Goal: Check status: Verify the current state of an ongoing process or item

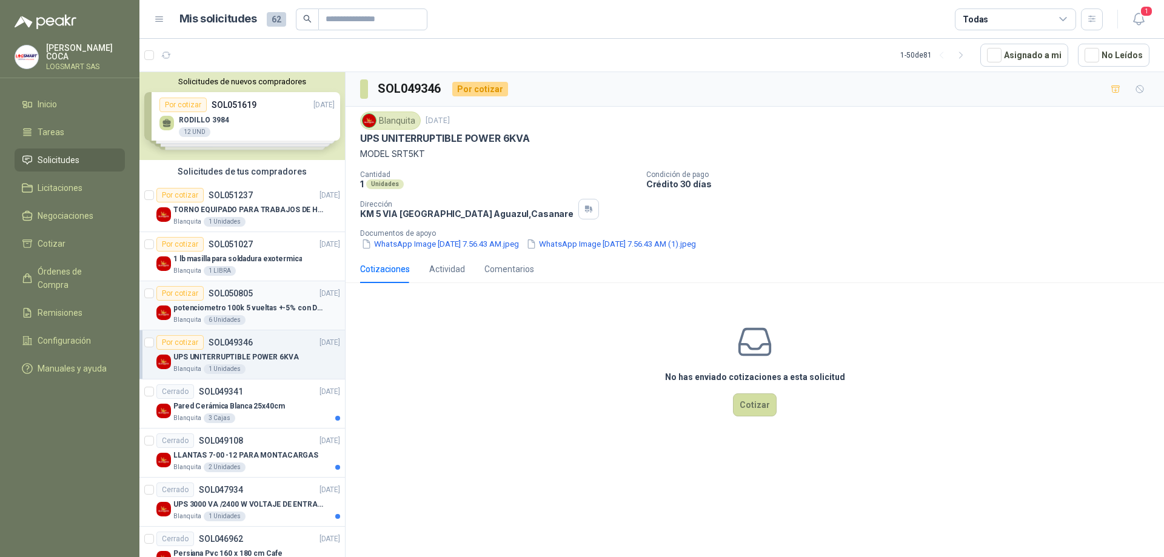
click at [274, 295] on div "Por cotizar SOL050805 [DATE]" at bounding box center [248, 293] width 184 height 15
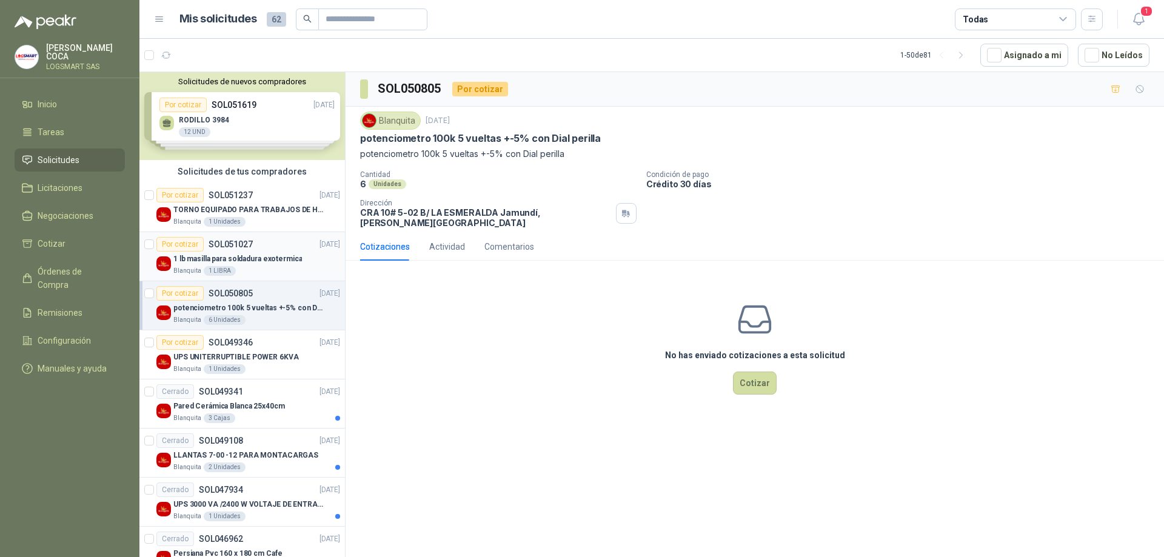
click at [285, 250] on div "Por cotizar SOL051027 [DATE]" at bounding box center [248, 244] width 184 height 15
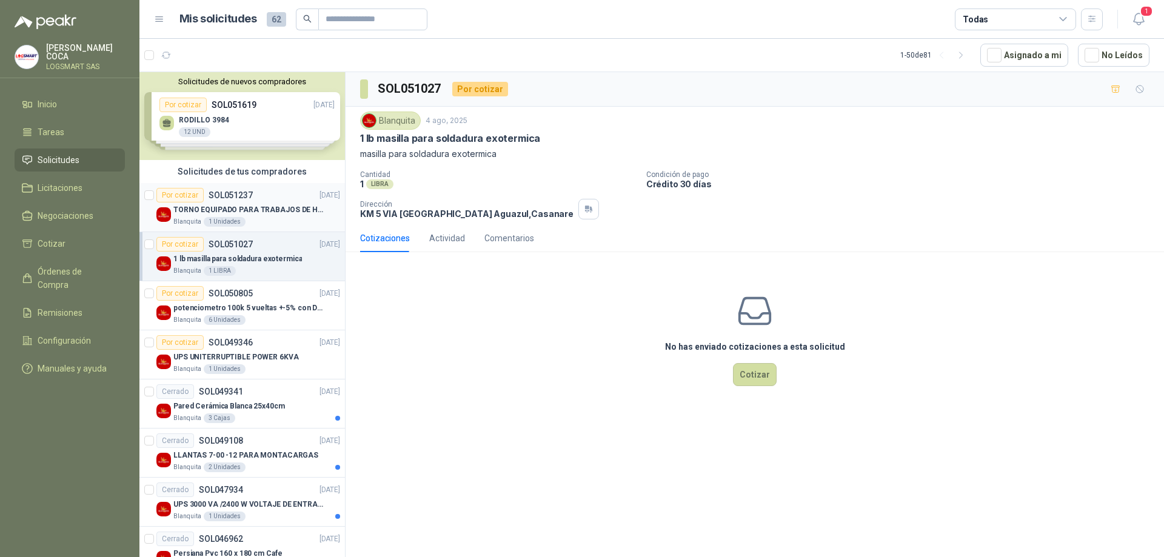
click at [282, 197] on div "Por cotizar SOL051237 [DATE]" at bounding box center [248, 195] width 184 height 15
